Goal: Task Accomplishment & Management: Use online tool/utility

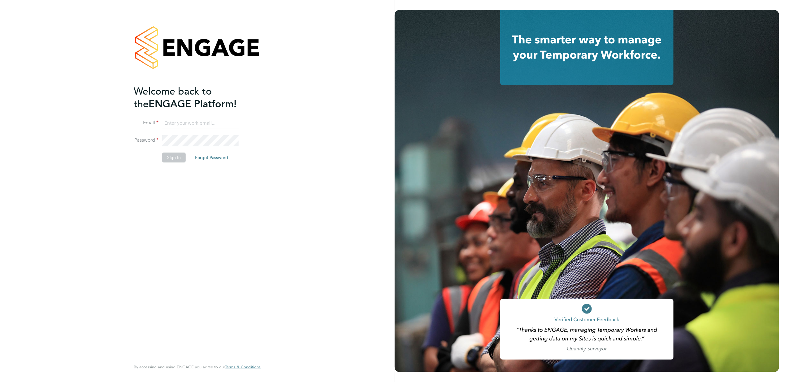
type input "[EMAIL_ADDRESS][PERSON_NAME][DOMAIN_NAME]"
click at [179, 159] on button "Sign In" at bounding box center [174, 157] width 24 height 10
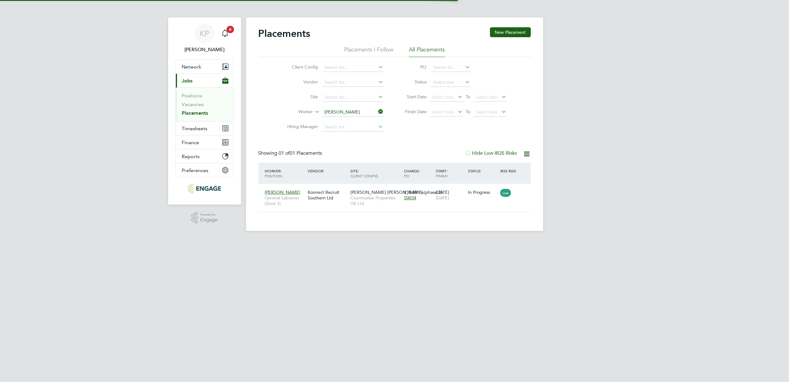
scroll to position [6, 29]
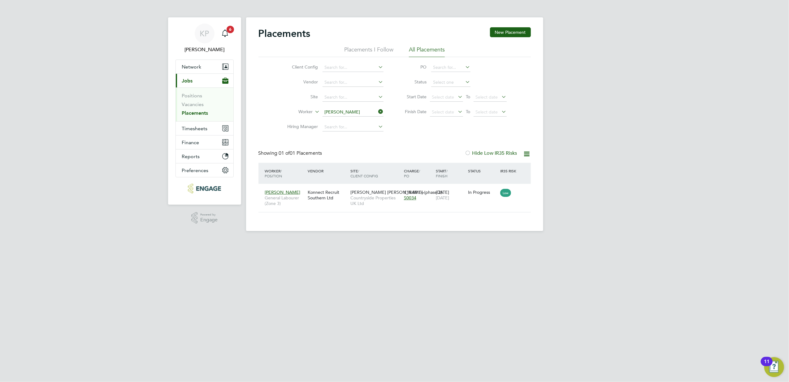
click at [378, 111] on icon at bounding box center [378, 111] width 0 height 9
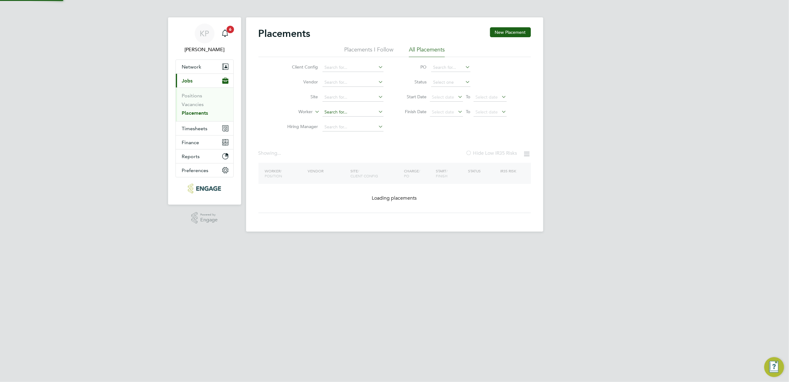
click at [340, 112] on input at bounding box center [353, 112] width 61 height 9
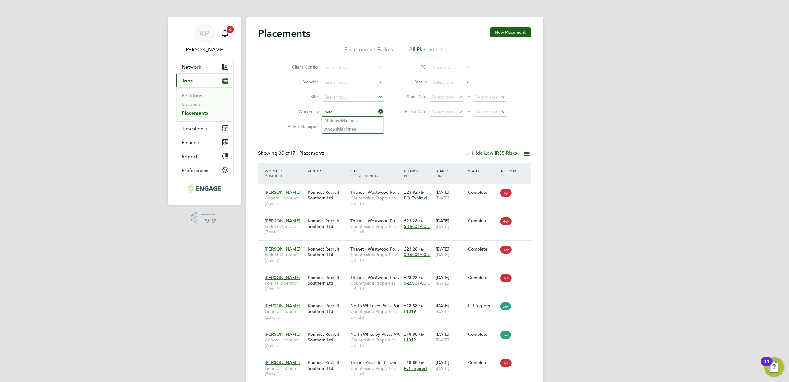
type input "mac"
click at [345, 111] on input at bounding box center [353, 112] width 61 height 9
type input "cote"
click at [360, 113] on input at bounding box center [353, 112] width 61 height 9
type input "k"
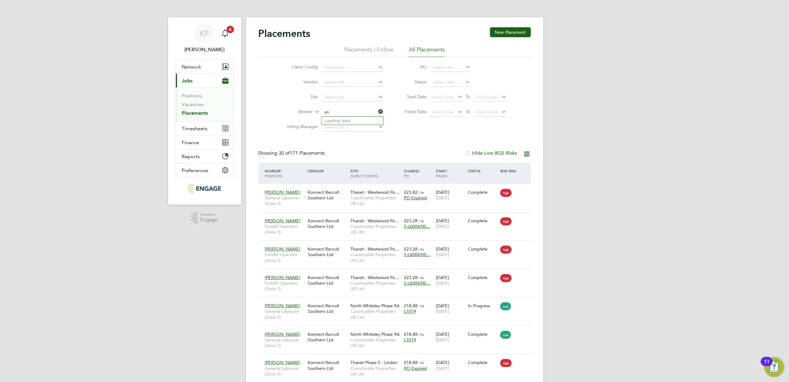
type input "a"
click at [341, 109] on input "O'" at bounding box center [353, 112] width 61 height 9
type input "O"
type input "cadw"
click at [333, 114] on input at bounding box center [353, 112] width 61 height 9
